Goal: Transaction & Acquisition: Obtain resource

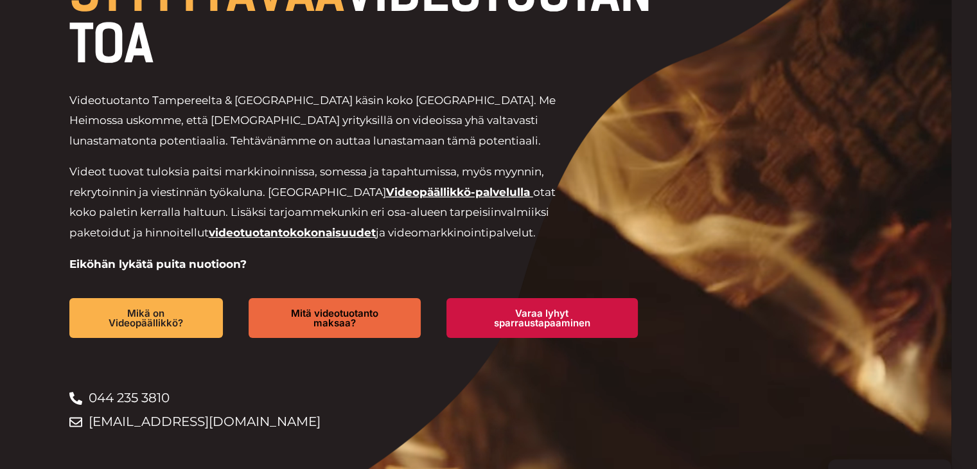
scroll to position [193, 0]
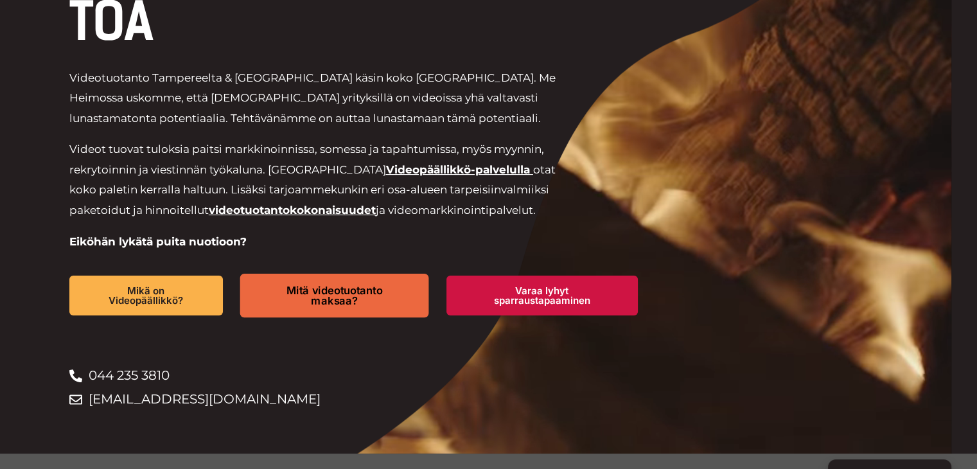
click at [387, 299] on span "Mitä videotuotanto maksaa?" at bounding box center [335, 295] width 144 height 21
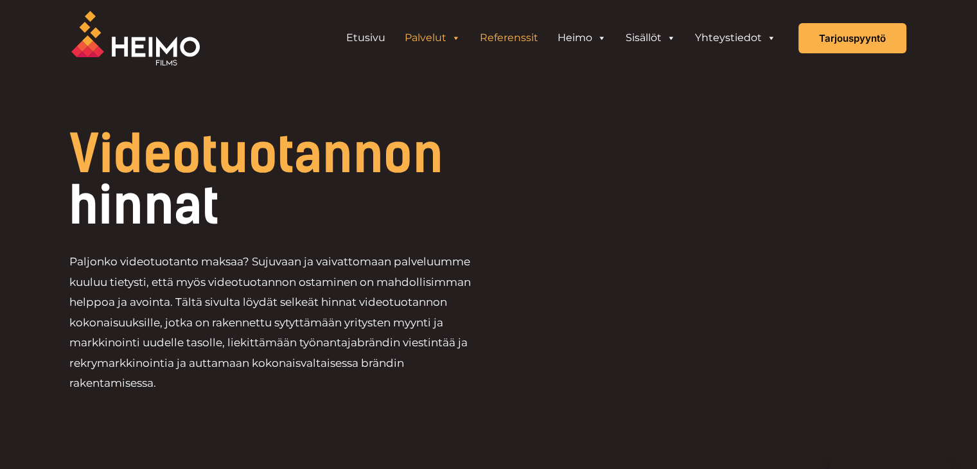
click at [539, 39] on link "Referenssit" at bounding box center [509, 38] width 78 height 26
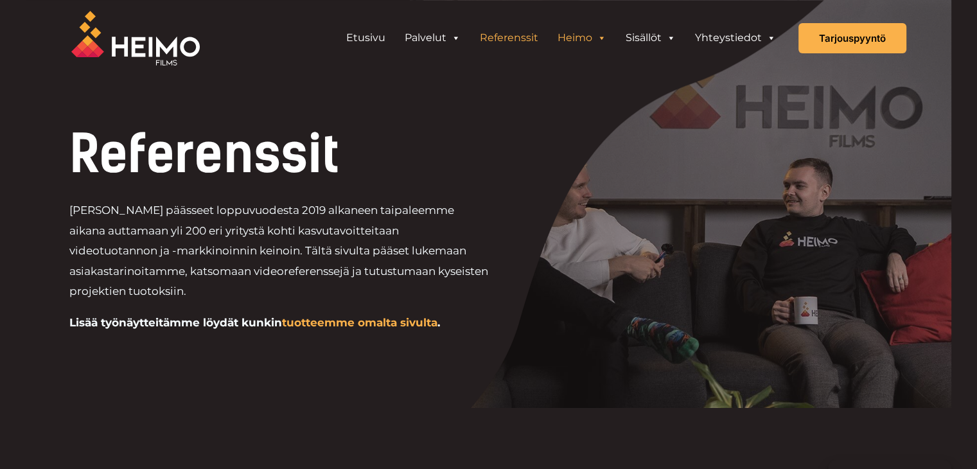
click at [596, 40] on link "Heimo" at bounding box center [582, 38] width 68 height 26
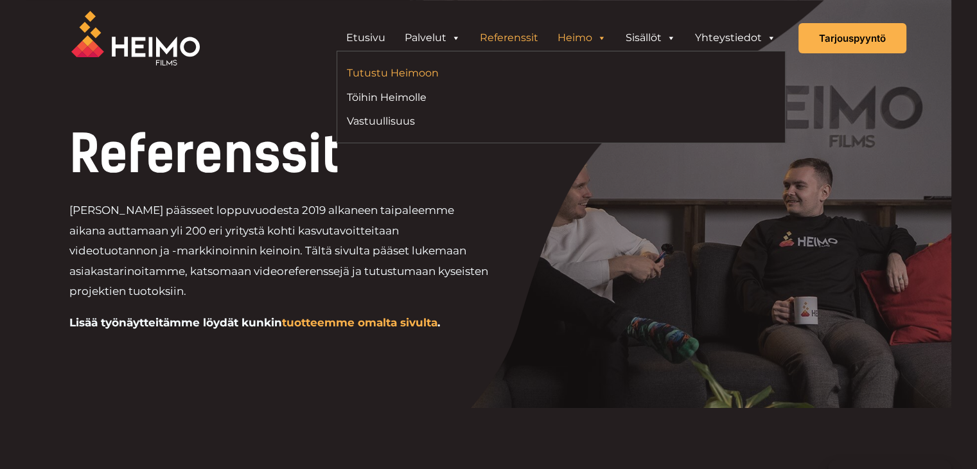
click at [432, 70] on link "Tutustu Heimoon" at bounding box center [449, 72] width 205 height 17
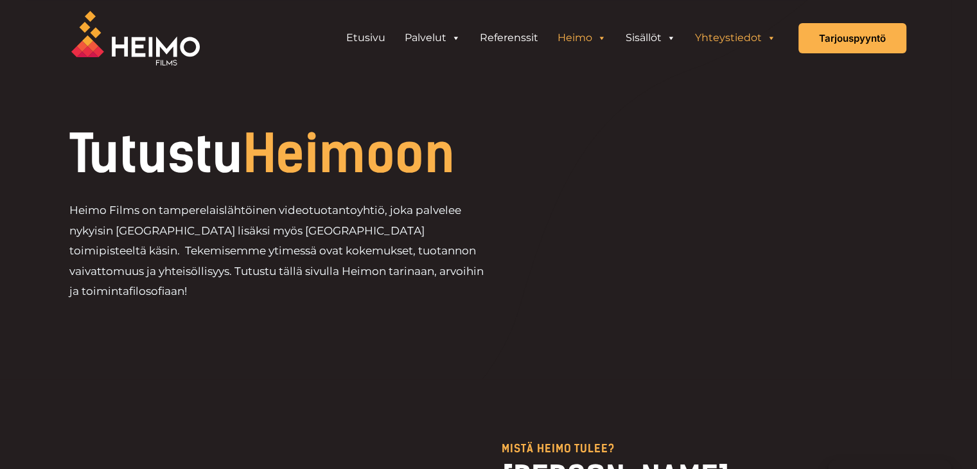
click at [726, 33] on link "Yhteystiedot" at bounding box center [735, 38] width 100 height 26
click at [446, 93] on link "Varaa tutustumistapaaminen" at bounding box center [529, 95] width 364 height 17
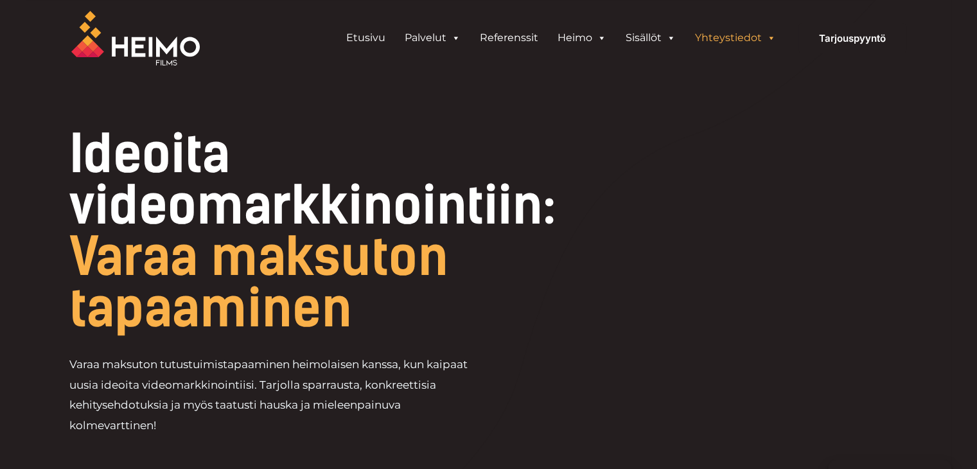
click at [882, 47] on div "Tarjouspyyntö" at bounding box center [852, 38] width 108 height 30
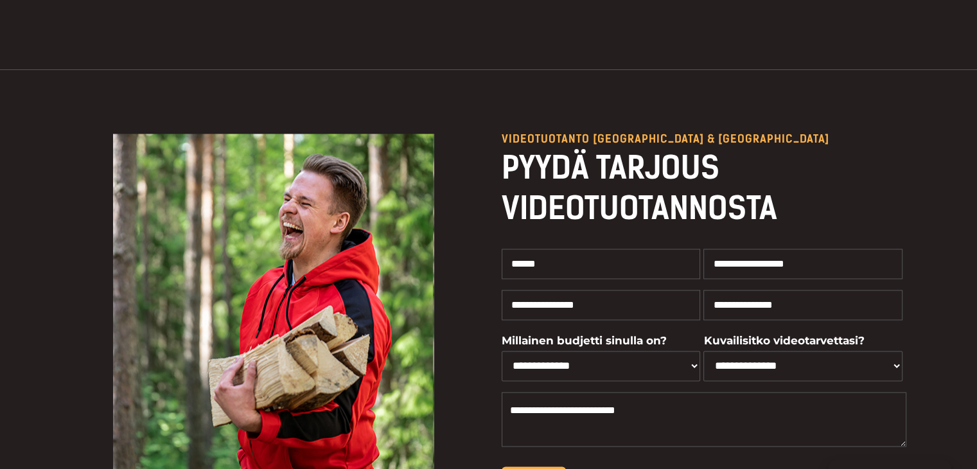
scroll to position [2115, 0]
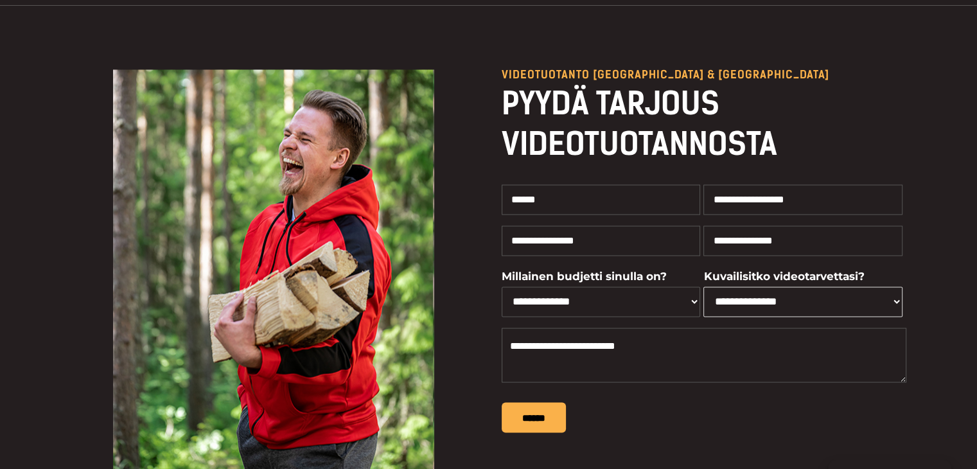
click at [781, 286] on select "**********" at bounding box center [802, 301] width 199 height 30
click at [883, 402] on p "******" at bounding box center [704, 417] width 405 height 30
click at [662, 327] on textarea "Yhteydenottolomake" at bounding box center [704, 354] width 405 height 55
click at [661, 371] on div "**********" at bounding box center [704, 314] width 405 height 261
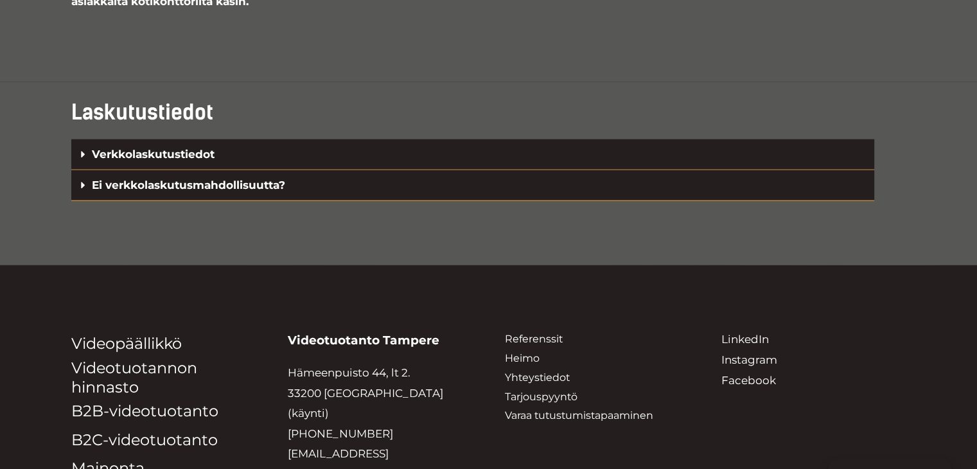
scroll to position [3057, 0]
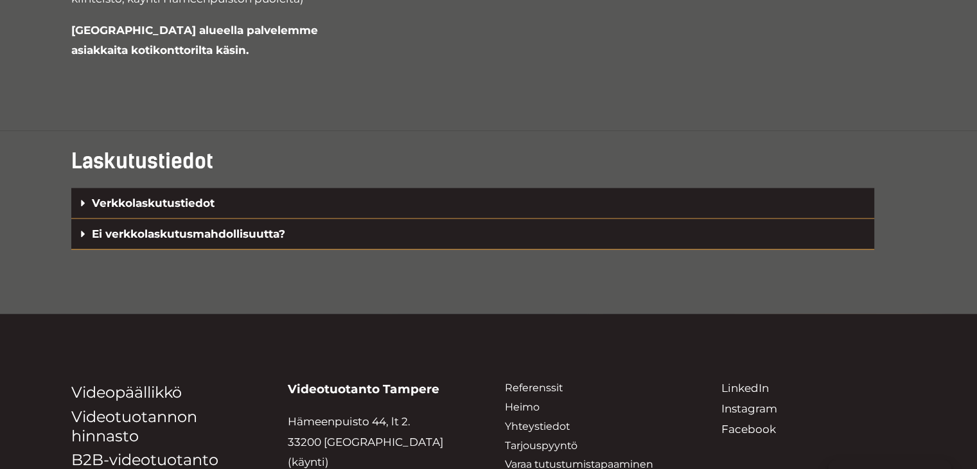
click at [83, 198] on icon at bounding box center [83, 203] width 11 height 11
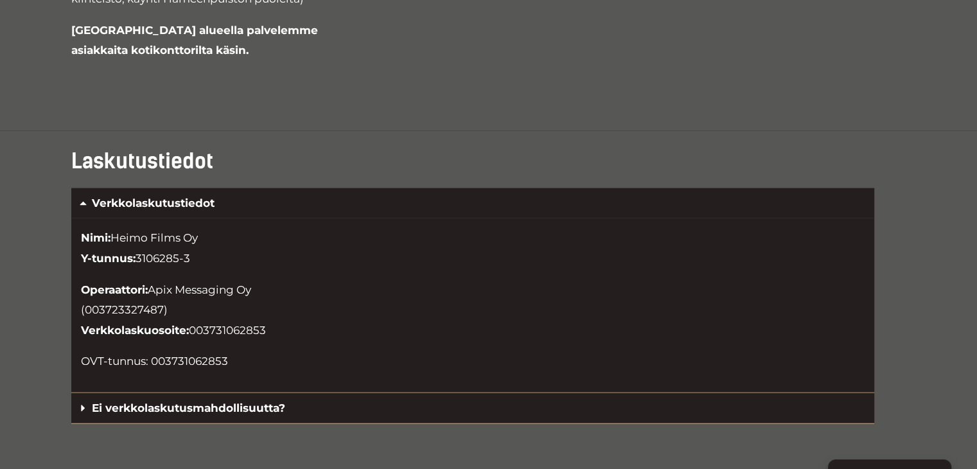
click at [83, 198] on icon at bounding box center [83, 203] width 11 height 11
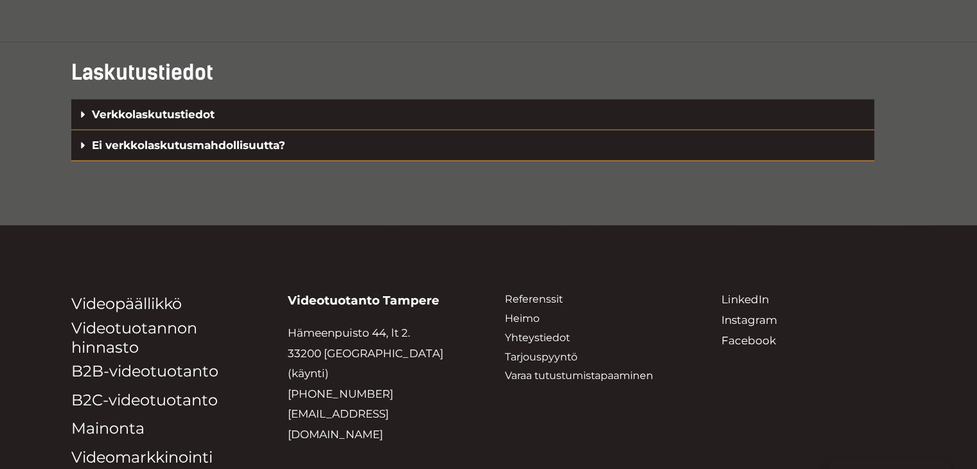
scroll to position [3185, 0]
